Goal: Find specific page/section: Find specific page/section

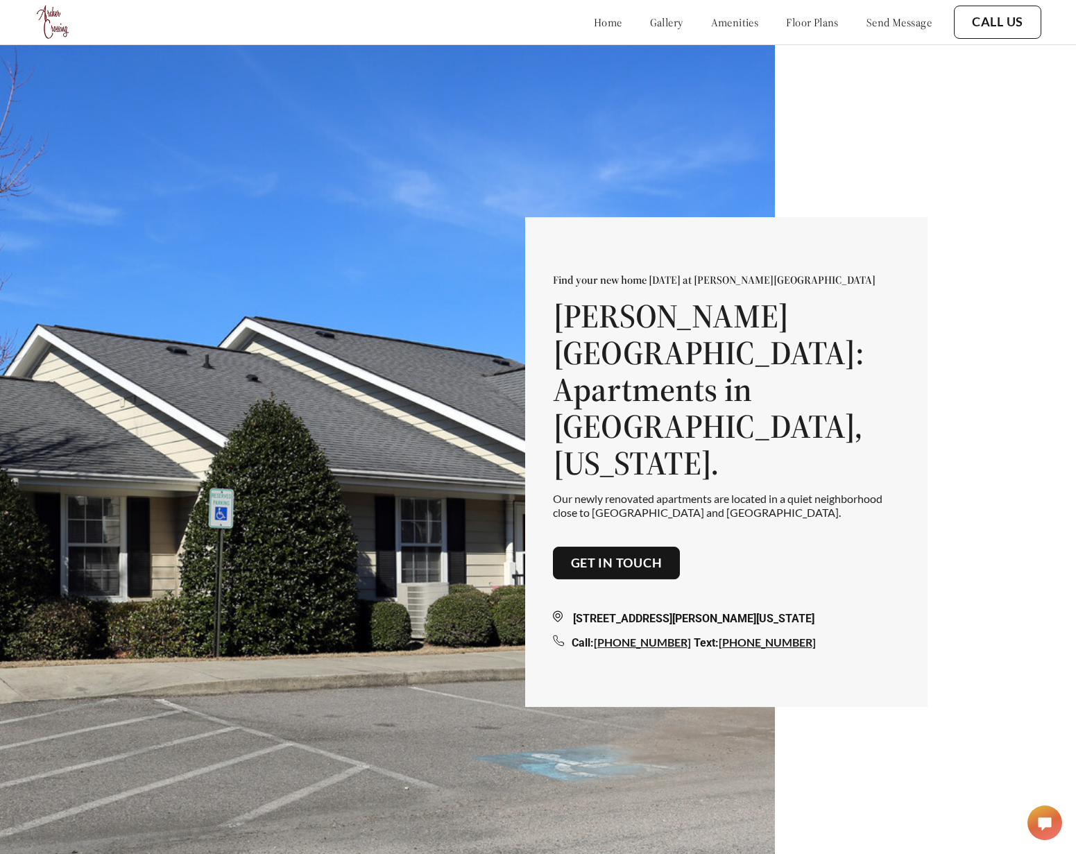
click at [601, 556] on link "Get in touch" at bounding box center [617, 563] width 92 height 15
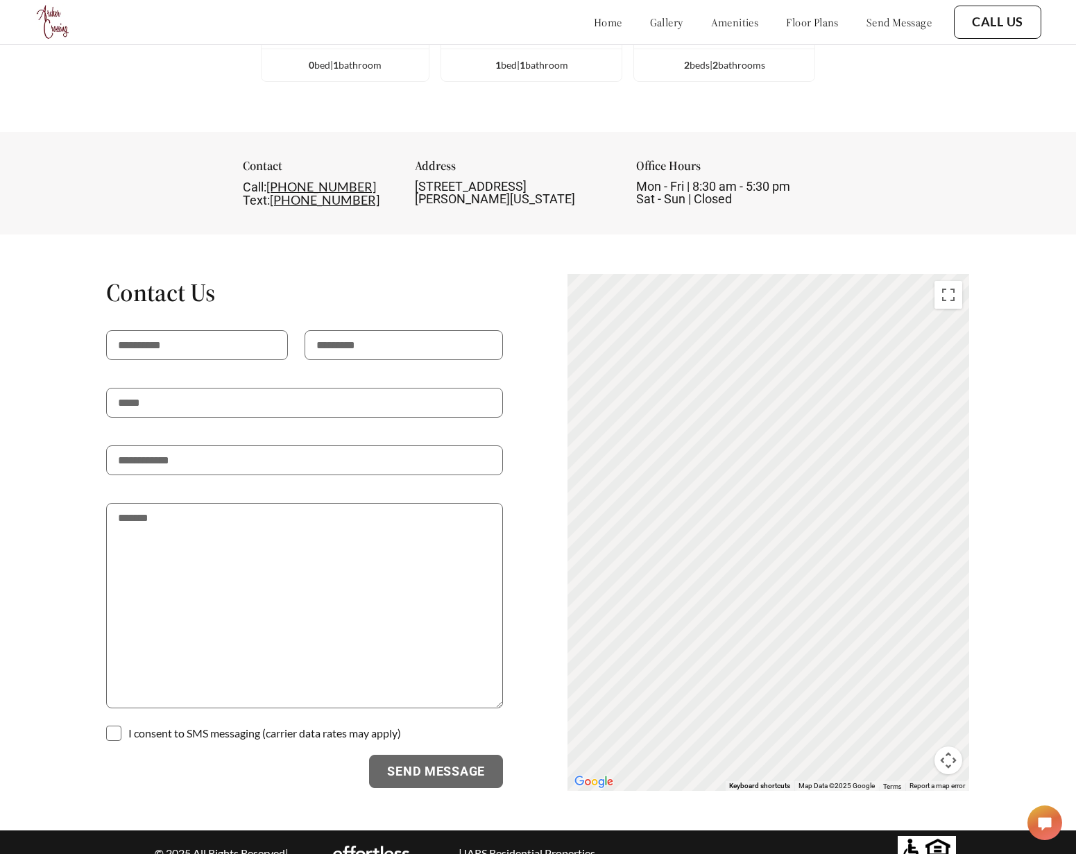
scroll to position [2557, 0]
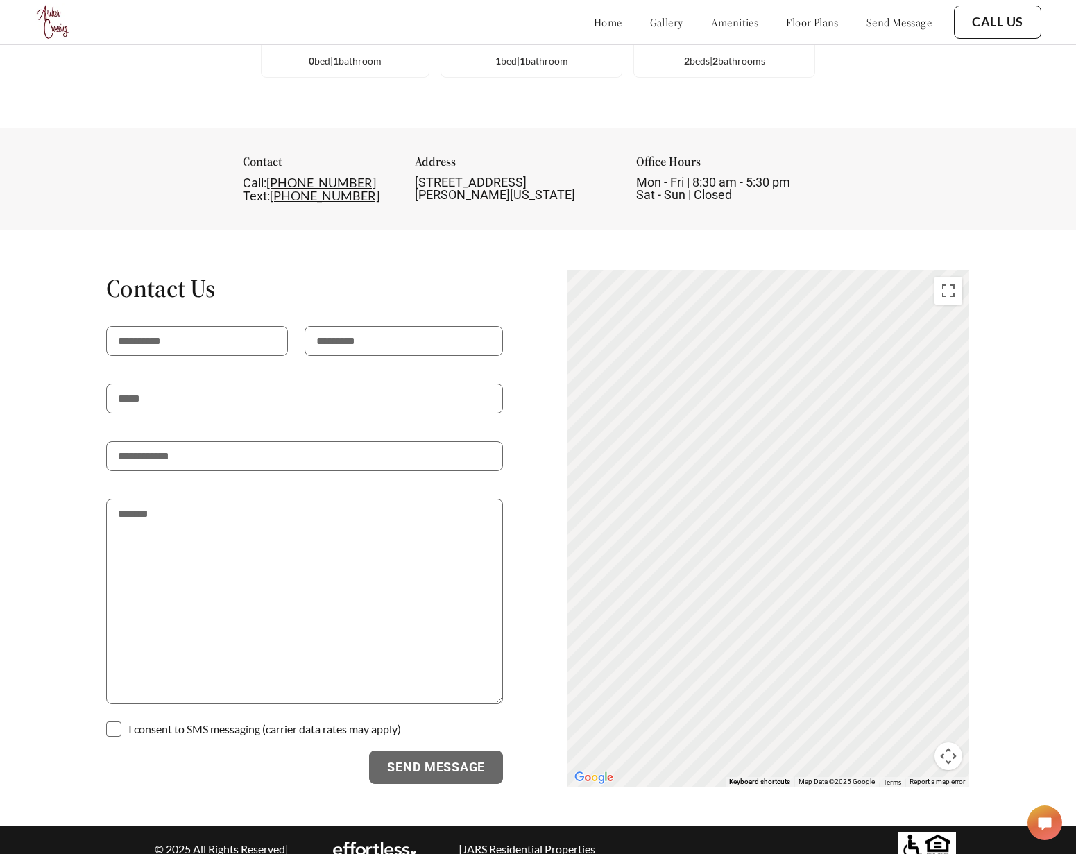
click at [534, 411] on div "Contact Us I consent to SMS messaging (carrier data rates may apply) Send Messa…" at bounding box center [538, 528] width 947 height 518
click at [530, 305] on div "Contact Us I consent to SMS messaging (carrier data rates may apply) Send Messa…" at bounding box center [538, 528] width 947 height 518
